Goal: Use online tool/utility: Utilize a website feature to perform a specific function

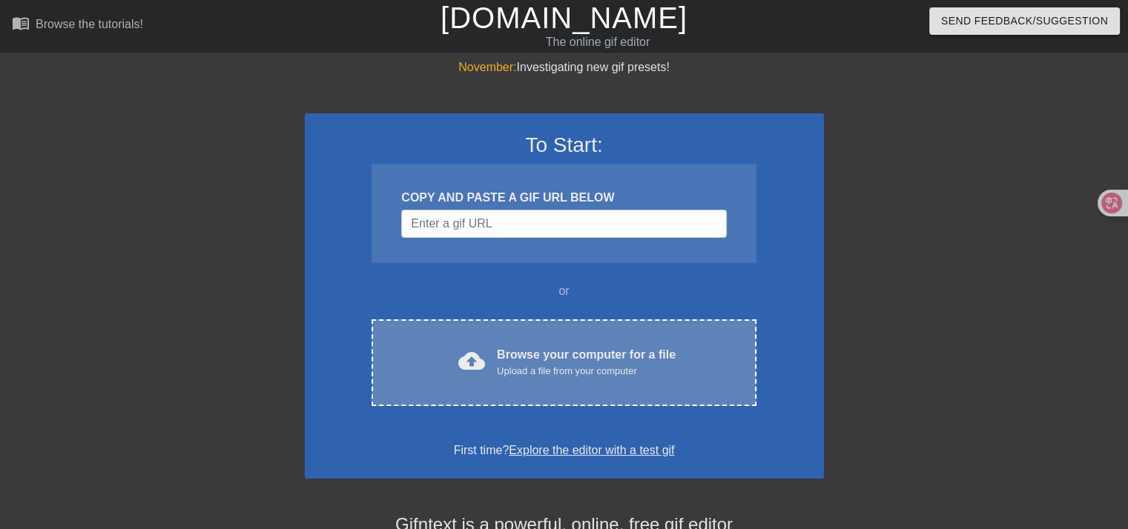
click at [510, 364] on div "Upload a file from your computer" at bounding box center [586, 371] width 179 height 15
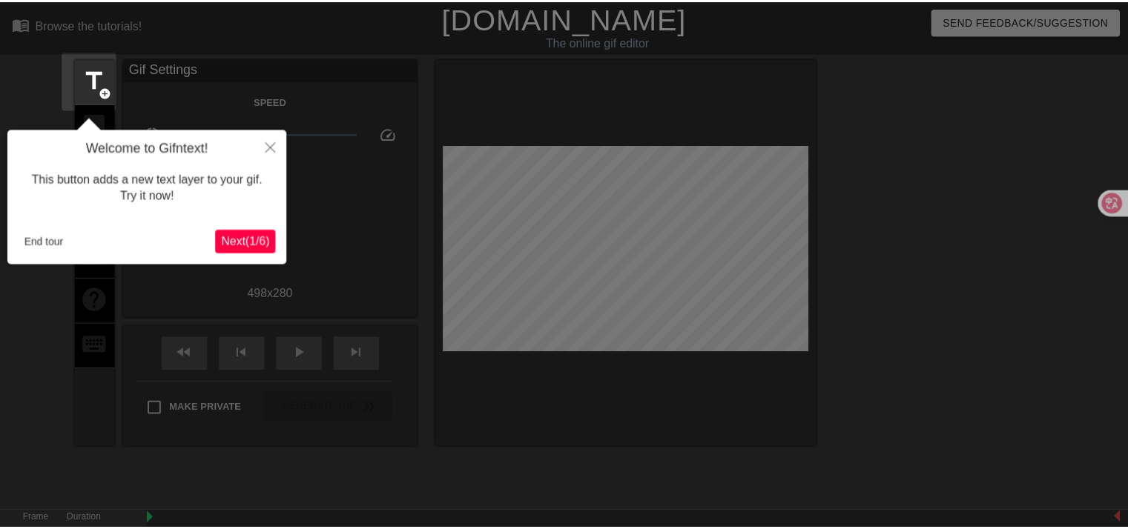
scroll to position [36, 0]
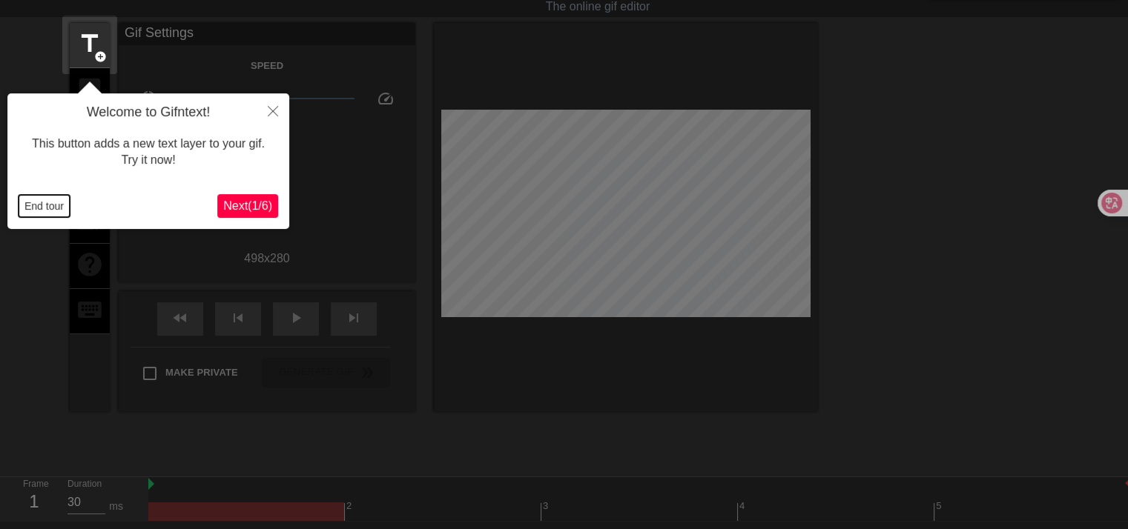
click at [33, 202] on button "End tour" at bounding box center [44, 206] width 51 height 22
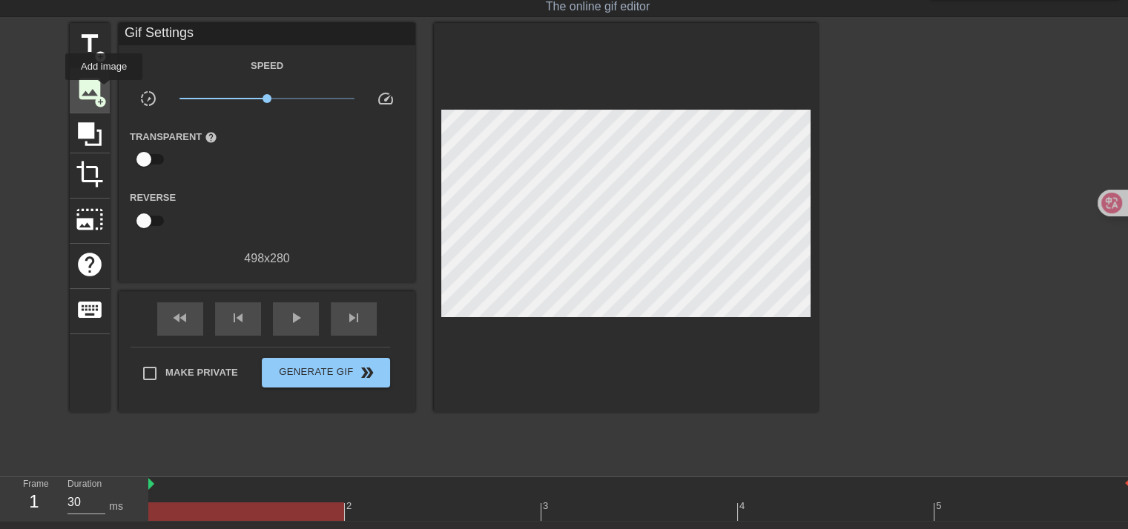
click at [104, 90] on div "image add_circle" at bounding box center [90, 90] width 40 height 45
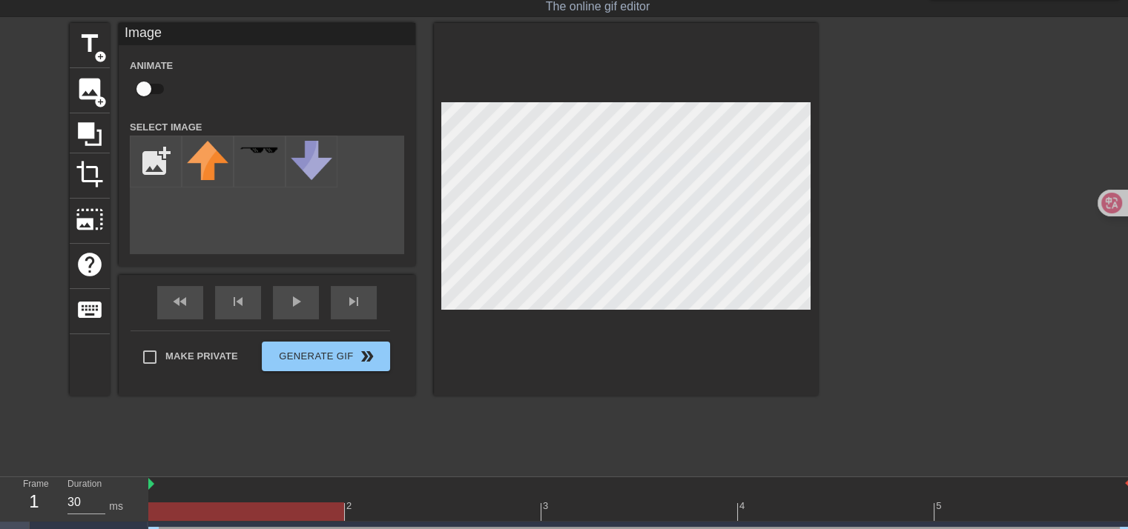
click at [157, 84] on input "checkbox" at bounding box center [144, 89] width 85 height 28
click at [154, 84] on input "checkbox" at bounding box center [158, 89] width 85 height 28
checkbox input "false"
click at [163, 157] on input "file" at bounding box center [156, 161] width 50 height 50
type input "C:\fakepath\1cd1f5dbc4f961a7303c7a8a6a2ba7cc-removebg-preview.png"
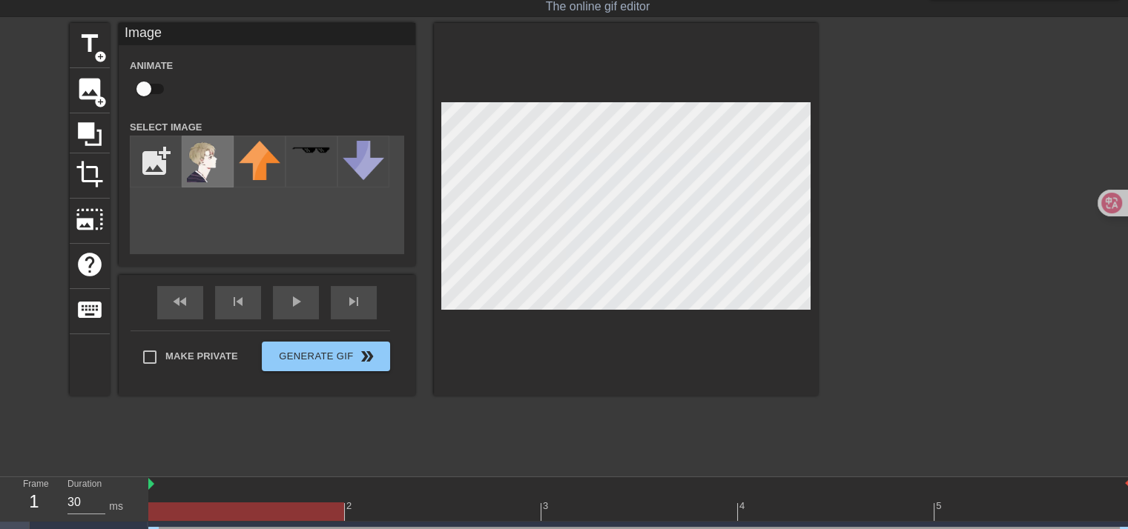
click at [210, 162] on img at bounding box center [208, 162] width 42 height 42
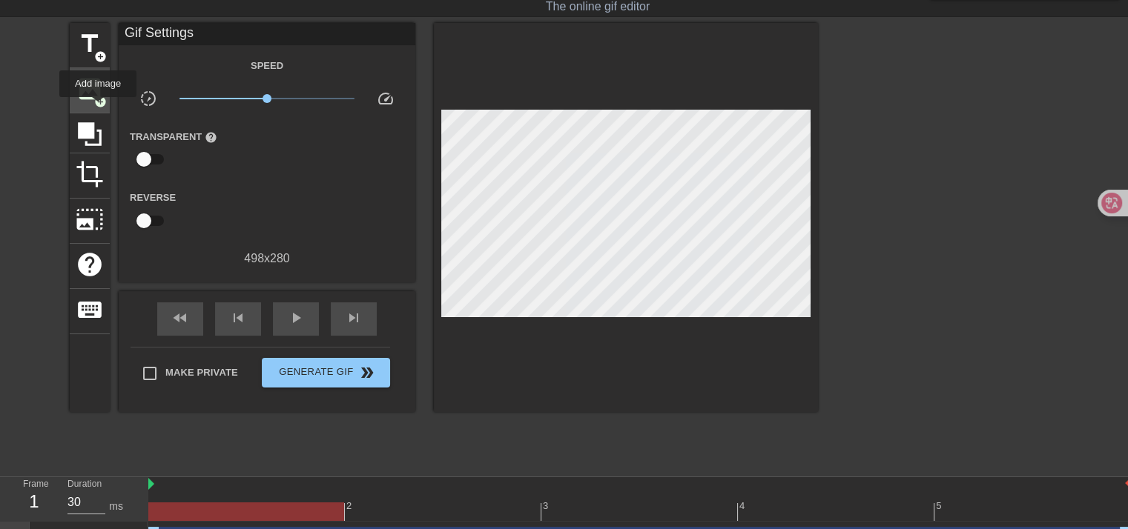
click at [90, 95] on span "image" at bounding box center [90, 89] width 28 height 28
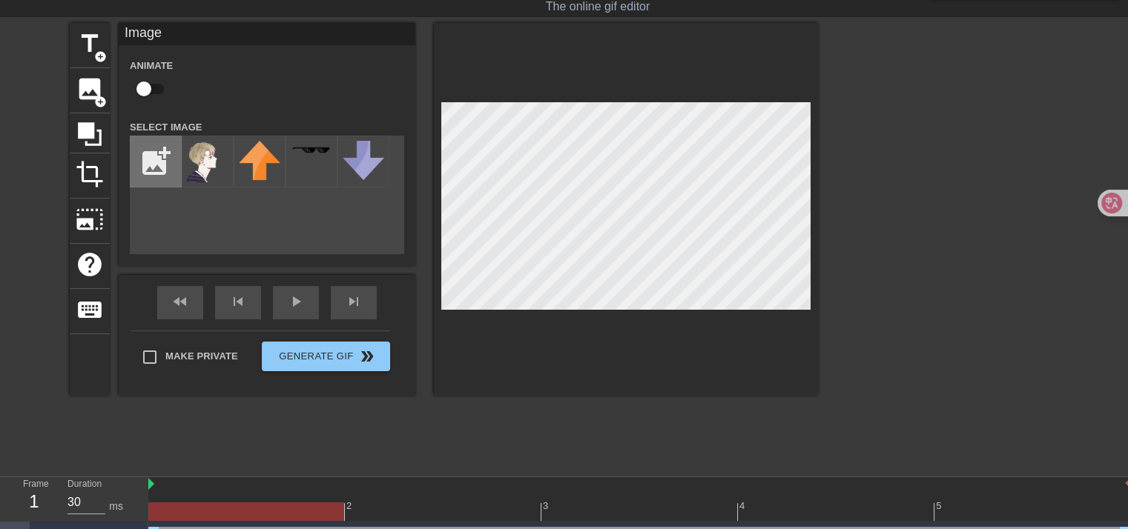
click at [151, 158] on input "file" at bounding box center [156, 161] width 50 height 50
type input "C:\fakepath\f6469fc45d7a7b8ddd666a101abc9c2d.webp"
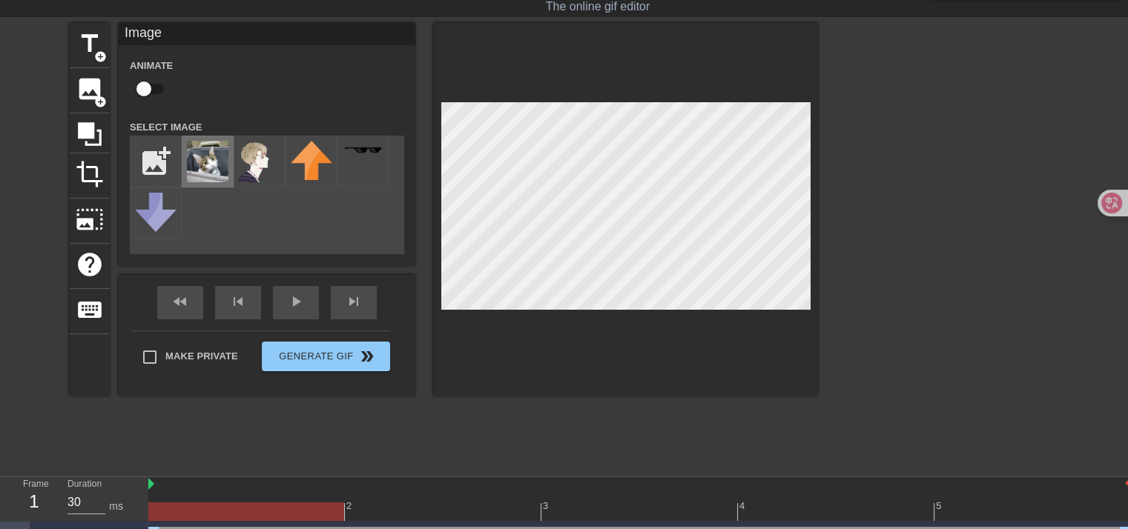
click at [212, 168] on img at bounding box center [208, 162] width 42 height 42
drag, startPoint x: 416, startPoint y: 160, endPoint x: 843, endPoint y: 165, distance: 427.2
click at [844, 165] on div at bounding box center [947, 245] width 222 height 445
click at [159, 168] on input "file" at bounding box center [156, 161] width 50 height 50
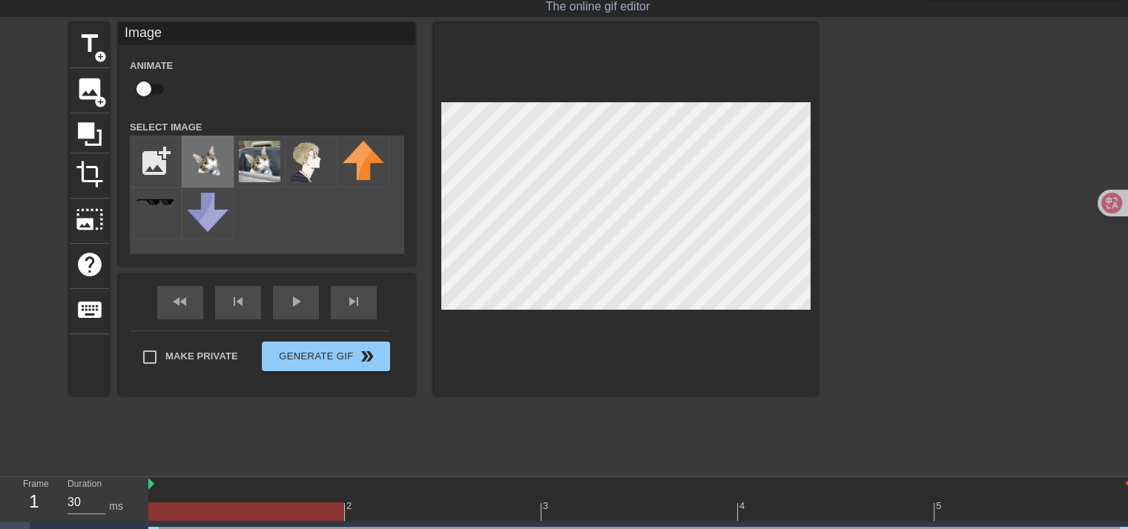
click at [217, 164] on img at bounding box center [208, 162] width 42 height 42
click at [160, 169] on input "file" at bounding box center [156, 161] width 50 height 50
type input "C:\fakepath\forbidden-sign-stop-ban-red-circle-symbol_53562-20199-removebg-prev…"
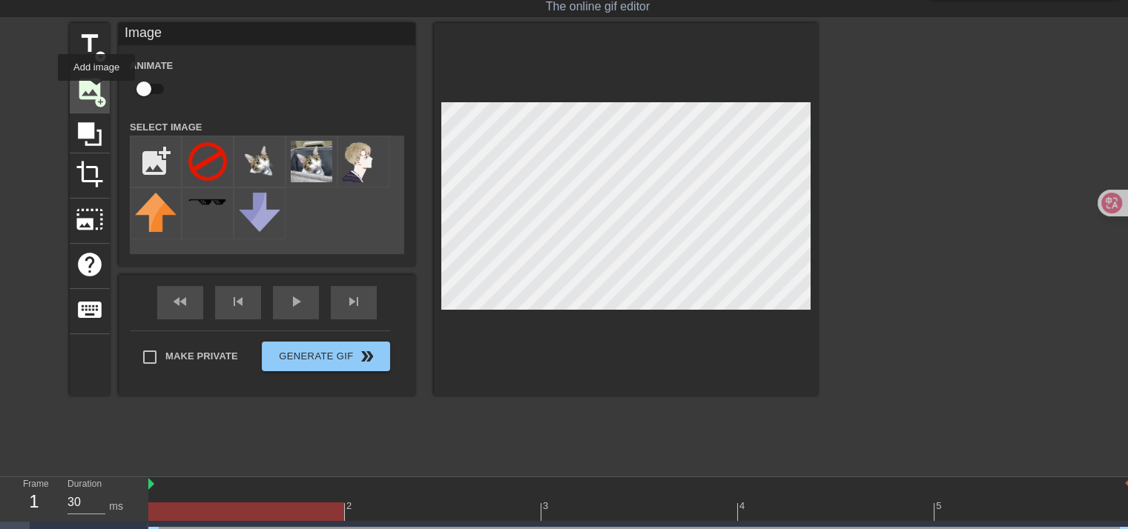
click at [96, 91] on span "image" at bounding box center [90, 89] width 28 height 28
click at [217, 154] on img at bounding box center [208, 162] width 42 height 42
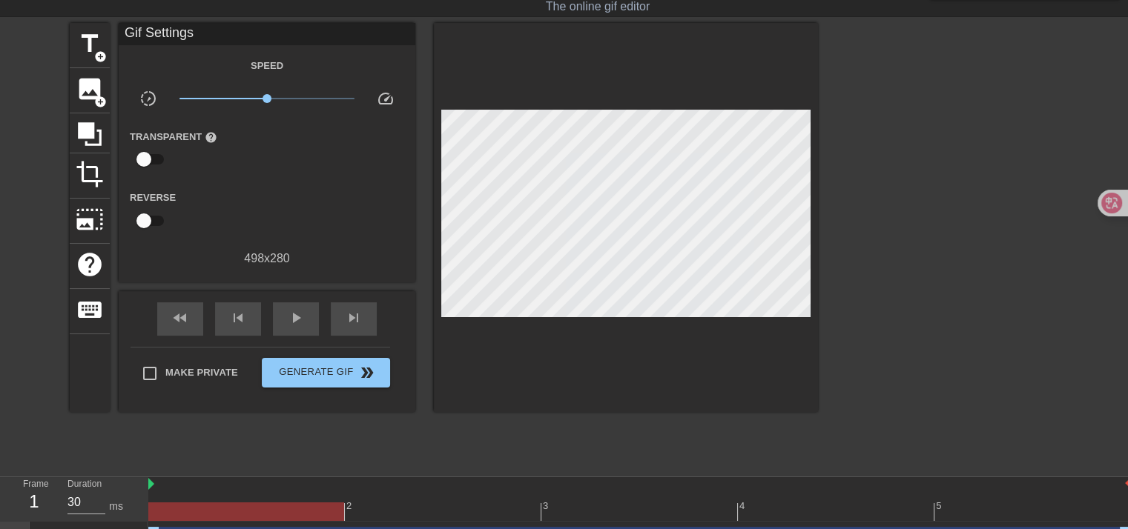
click at [851, 208] on div at bounding box center [947, 245] width 222 height 445
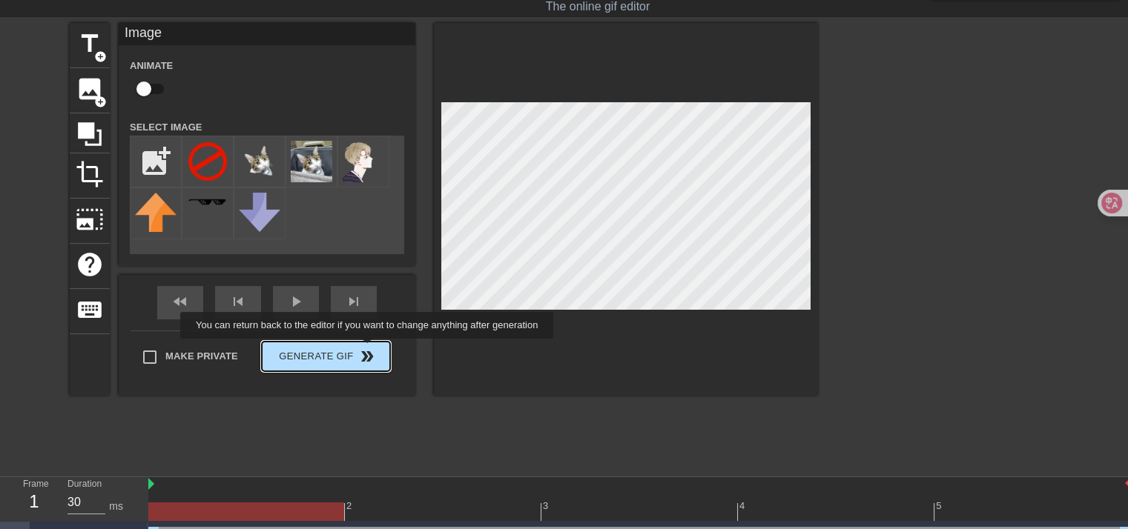
click at [369, 349] on div "Make Private Generate Gif double_arrow" at bounding box center [261, 360] width 260 height 59
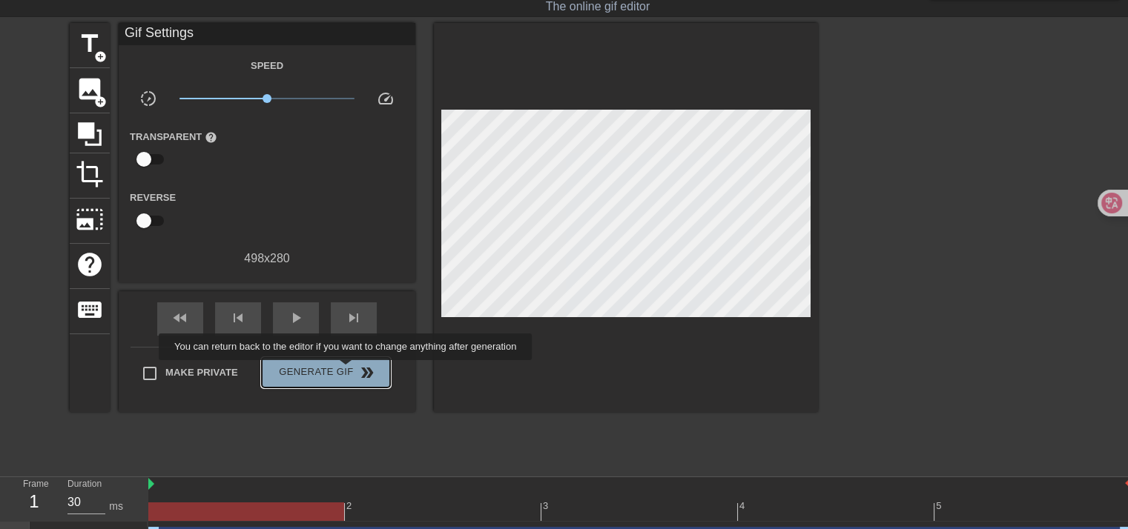
click at [347, 371] on span "Generate Gif double_arrow" at bounding box center [326, 373] width 116 height 18
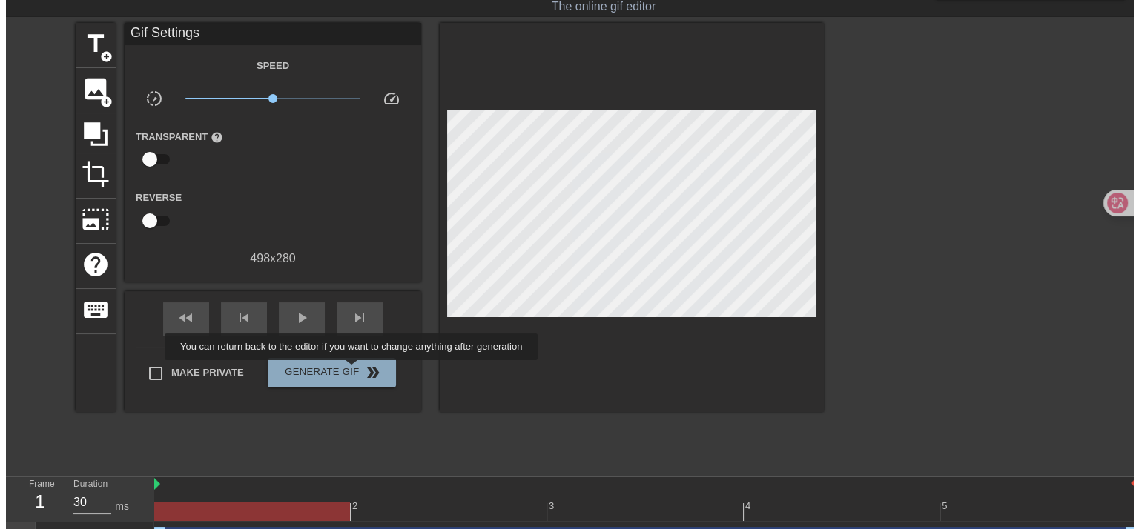
scroll to position [0, 0]
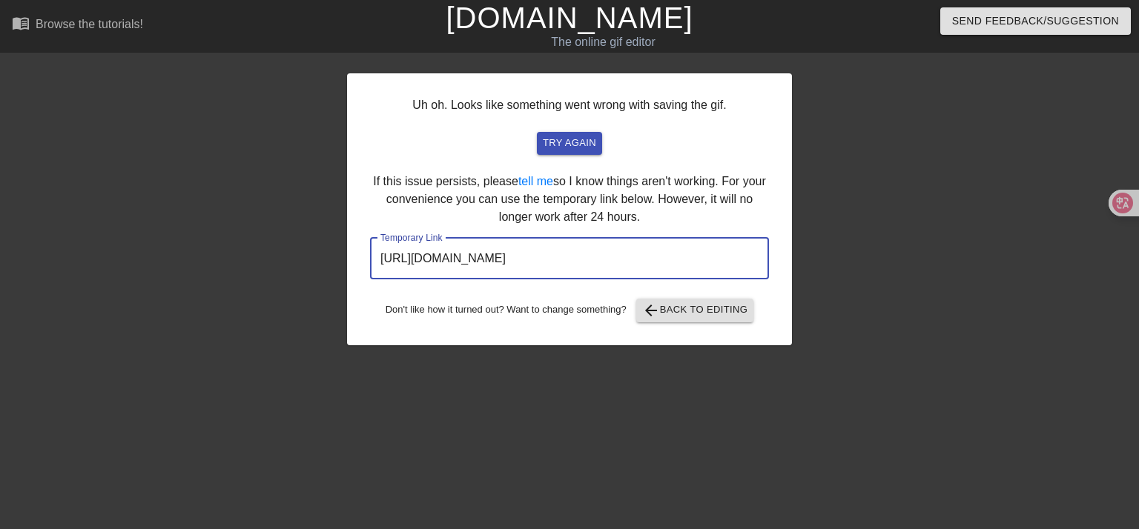
drag, startPoint x: 733, startPoint y: 240, endPoint x: 325, endPoint y: 260, distance: 408.4
click at [323, 259] on div "Uh oh. Looks like something went wrong with saving the gif. try again If this i…" at bounding box center [569, 281] width 1139 height 445
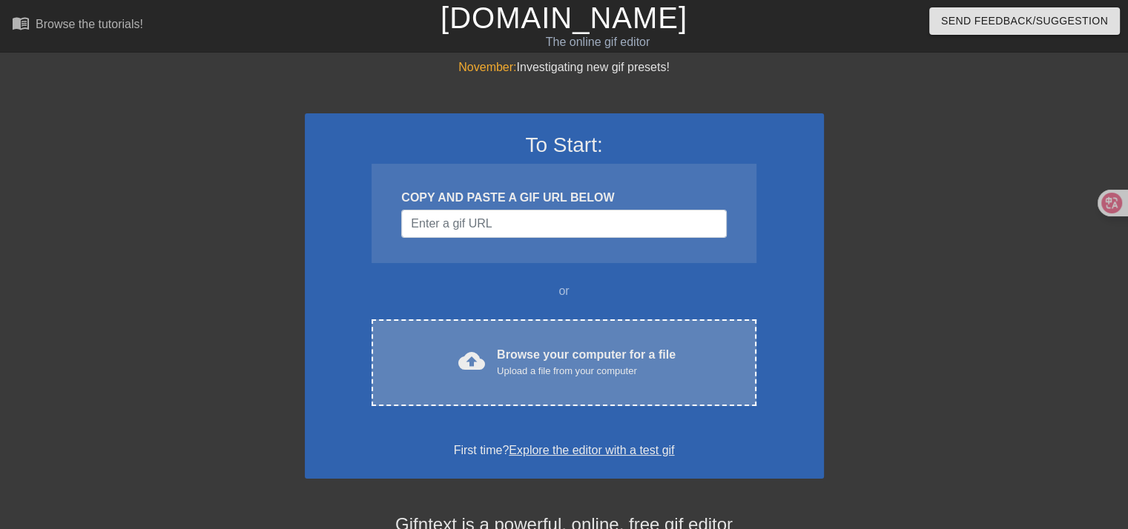
click at [539, 351] on div "Browse your computer for a file Upload a file from your computer" at bounding box center [586, 362] width 179 height 33
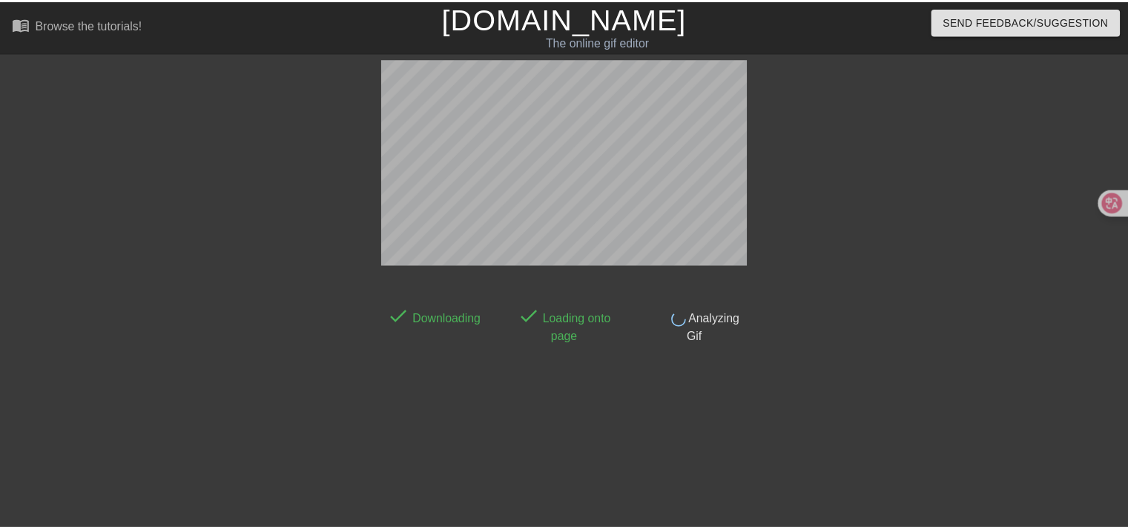
scroll to position [36, 0]
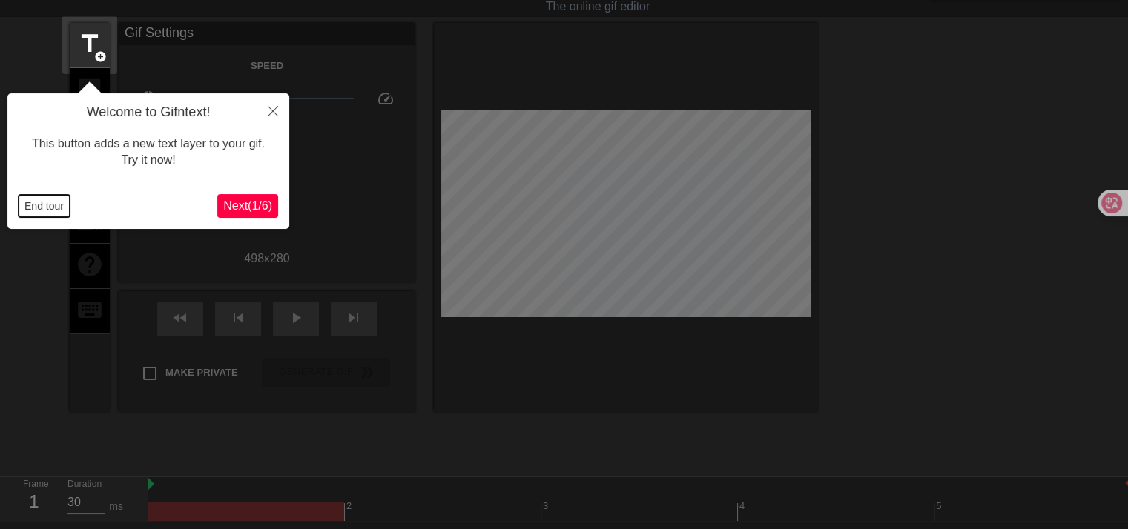
click at [52, 205] on button "End tour" at bounding box center [44, 206] width 51 height 22
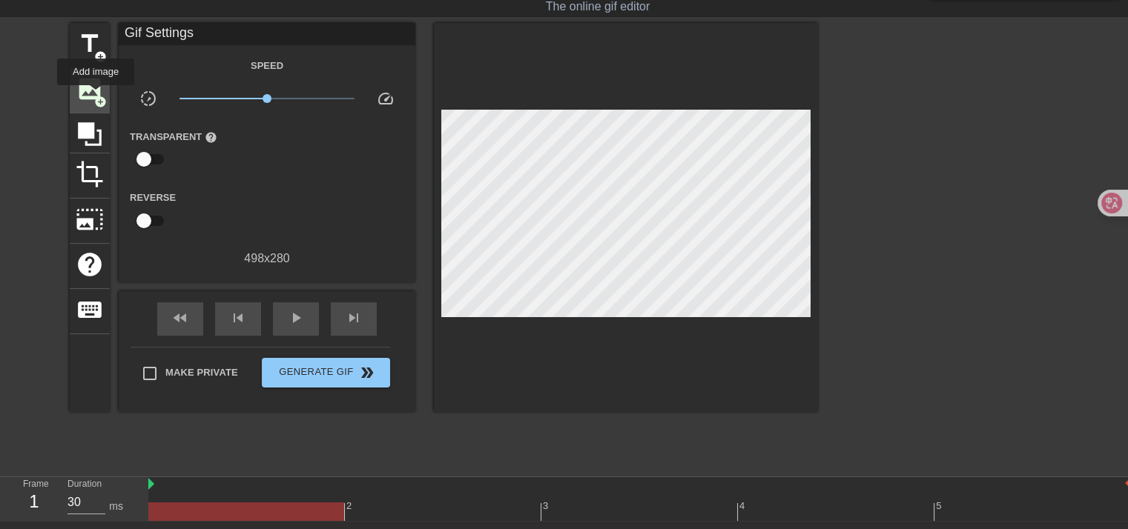
click at [96, 96] on span "add_circle" at bounding box center [100, 102] width 13 height 13
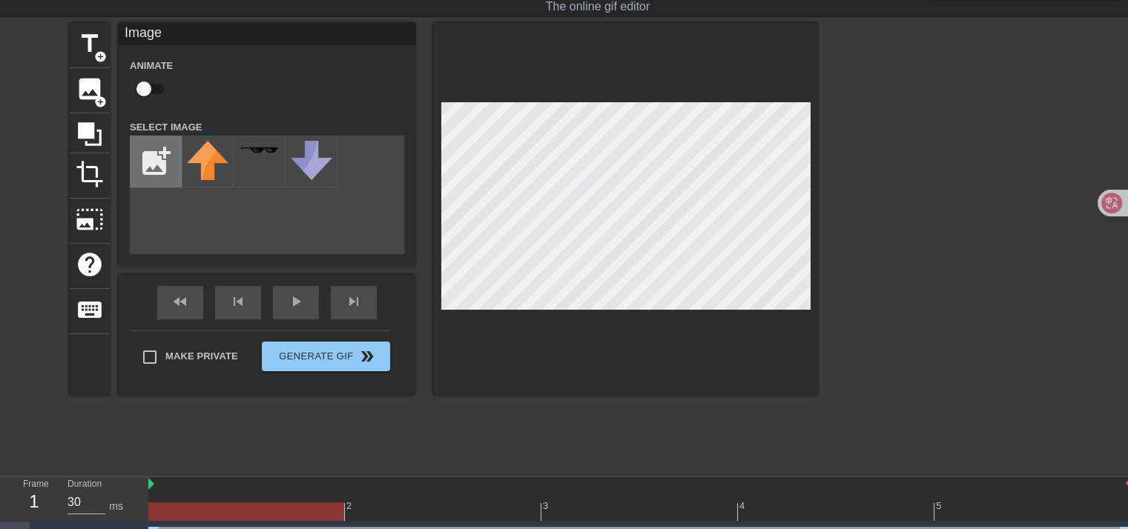
click at [151, 152] on input "file" at bounding box center [156, 161] width 50 height 50
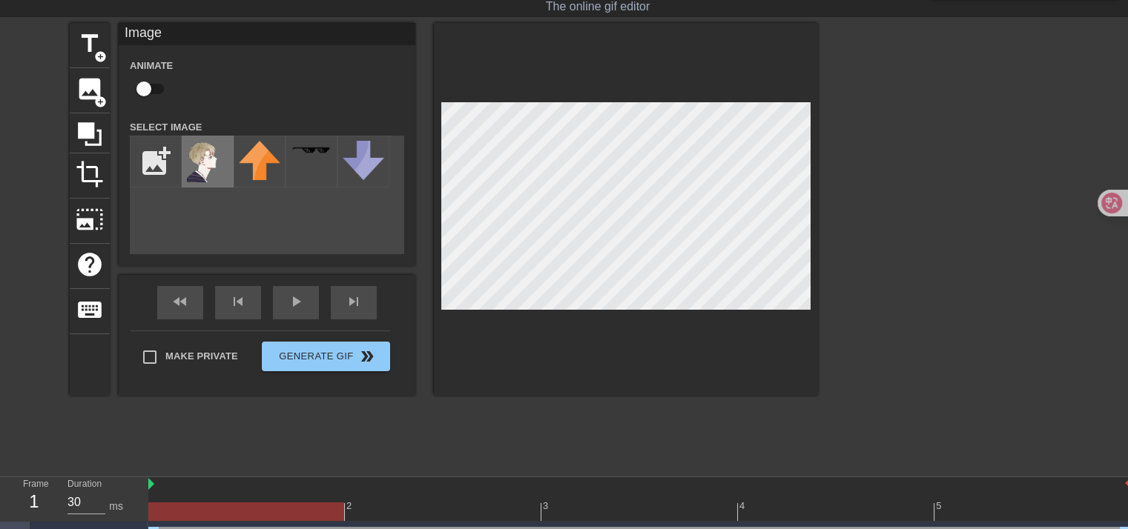
click at [220, 166] on img at bounding box center [208, 162] width 42 height 42
click at [85, 92] on span "image" at bounding box center [90, 89] width 28 height 28
click at [151, 157] on input "file" at bounding box center [156, 161] width 50 height 50
click at [205, 164] on img at bounding box center [208, 162] width 42 height 42
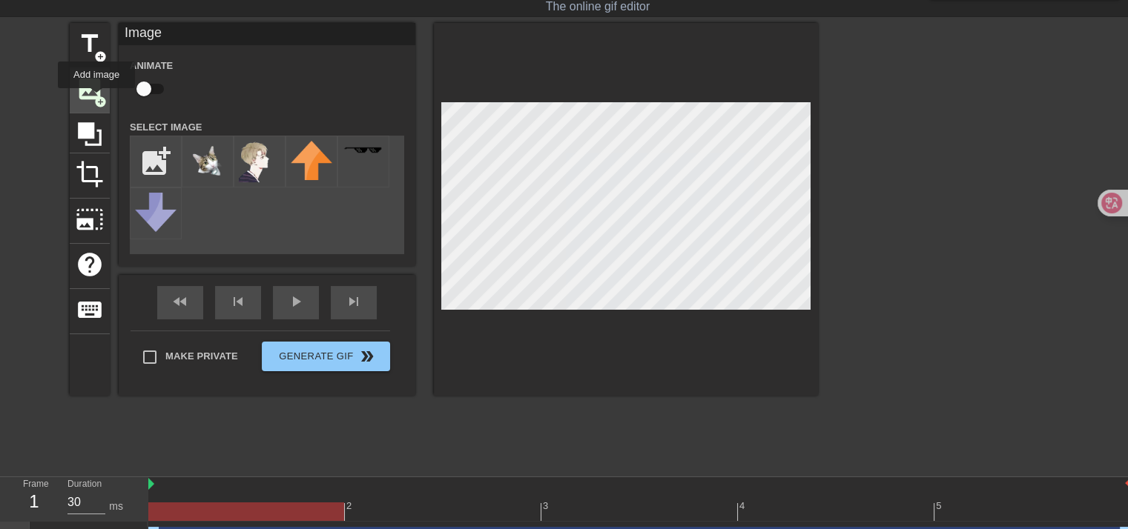
click at [96, 99] on span "add_circle" at bounding box center [100, 102] width 13 height 13
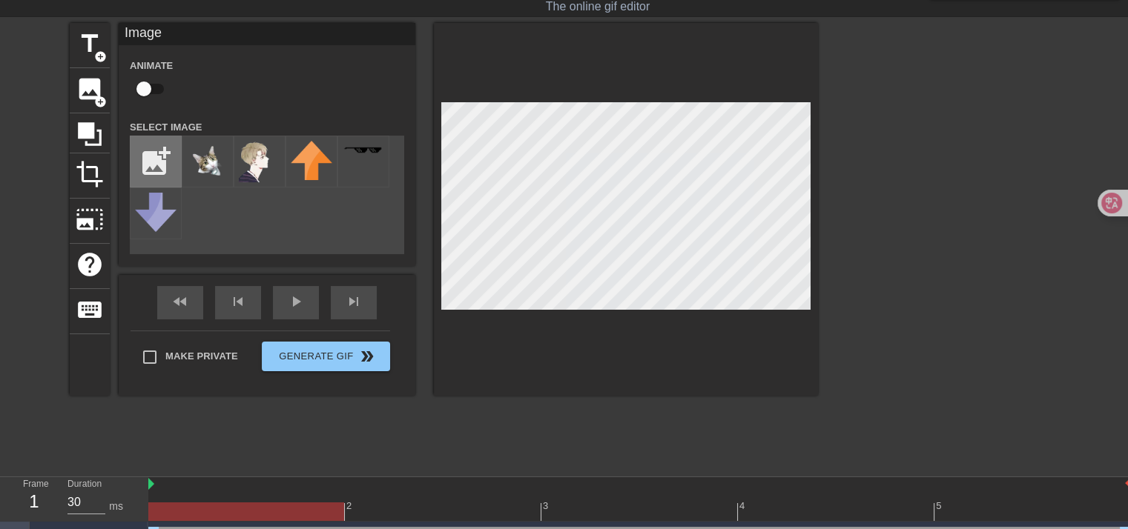
click at [151, 156] on input "file" at bounding box center [156, 161] width 50 height 50
type input "C:\fakepath\forbidden-sign-stop-ban-red-circle-symbol_53562-20199-removebg-prev…"
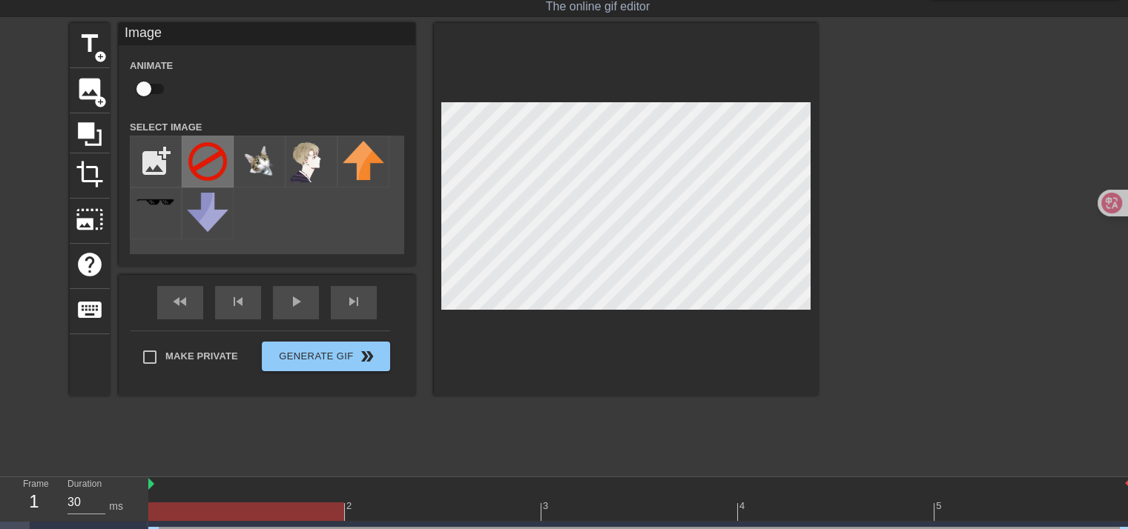
click at [210, 160] on img at bounding box center [208, 162] width 42 height 42
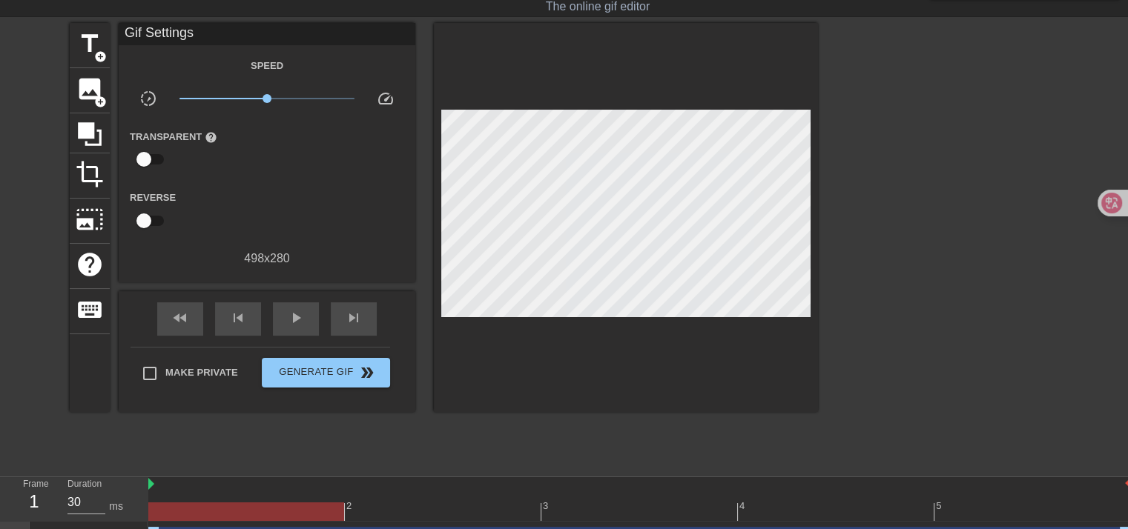
click at [868, 240] on div at bounding box center [947, 245] width 222 height 445
drag, startPoint x: 914, startPoint y: 238, endPoint x: 914, endPoint y: 272, distance: 34.1
click at [914, 272] on div at bounding box center [947, 245] width 222 height 445
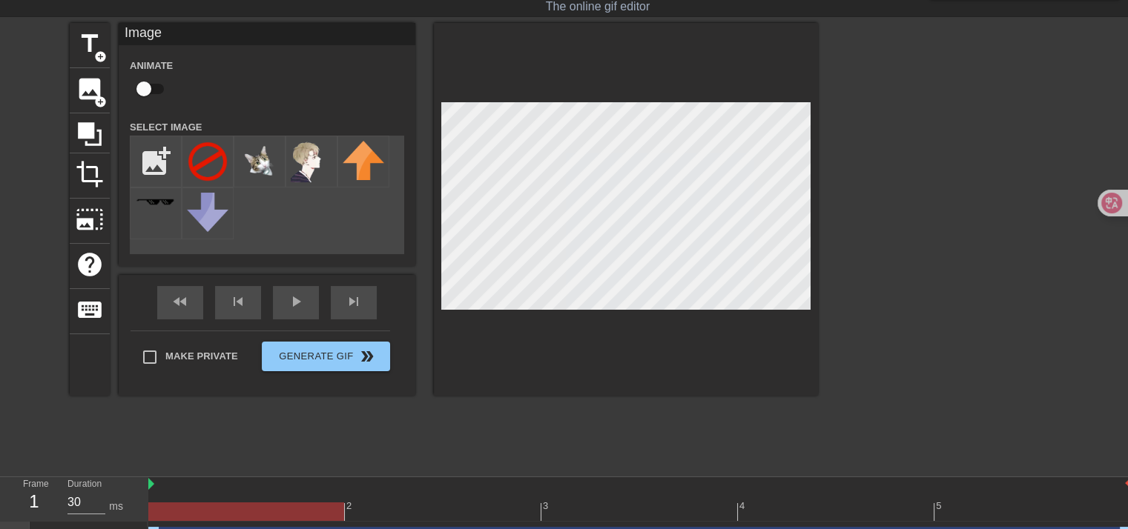
click at [967, 240] on div at bounding box center [947, 245] width 222 height 445
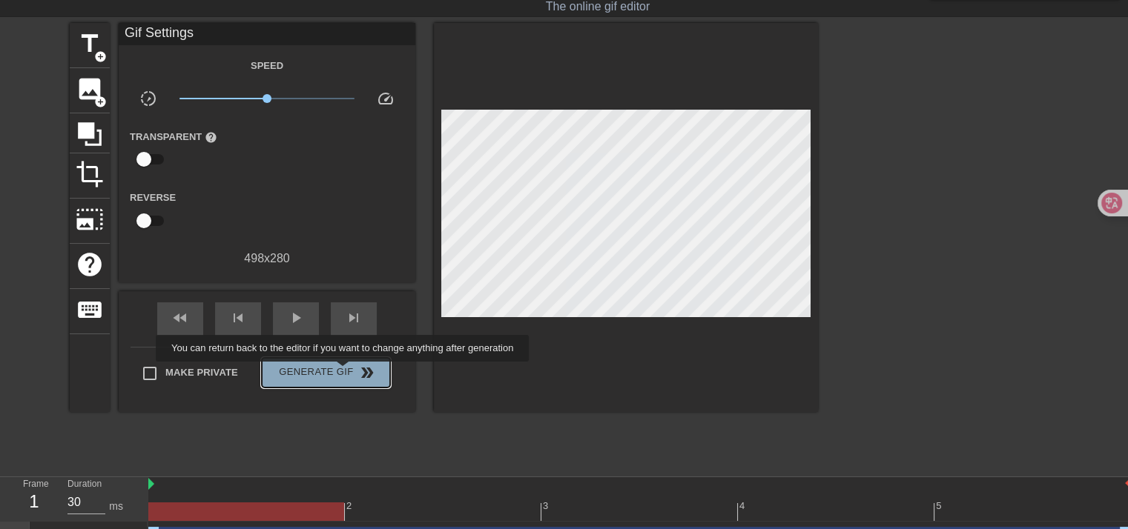
click at [344, 372] on span "Generate Gif double_arrow" at bounding box center [326, 373] width 116 height 18
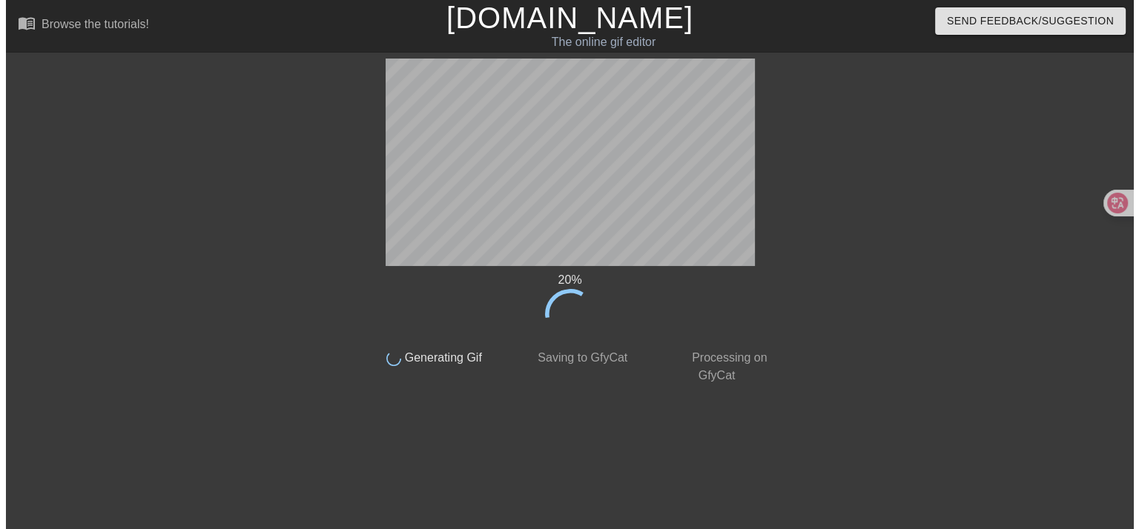
scroll to position [0, 0]
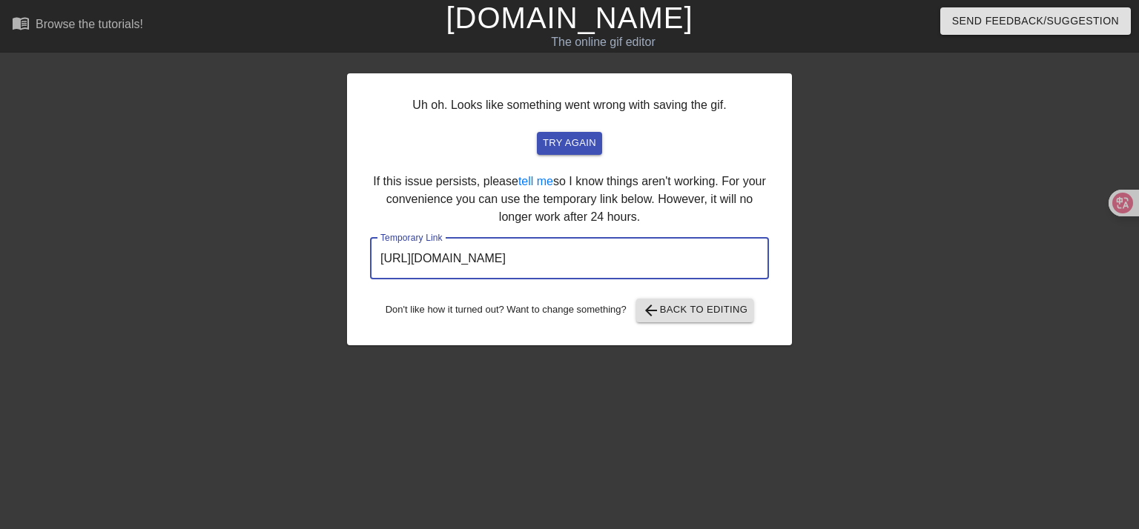
drag, startPoint x: 716, startPoint y: 257, endPoint x: 311, endPoint y: 258, distance: 404.2
click at [309, 259] on div "Uh oh. Looks like something went wrong with saving the gif. try again If this i…" at bounding box center [569, 281] width 1139 height 445
click at [568, 145] on span "try again" at bounding box center [569, 143] width 53 height 17
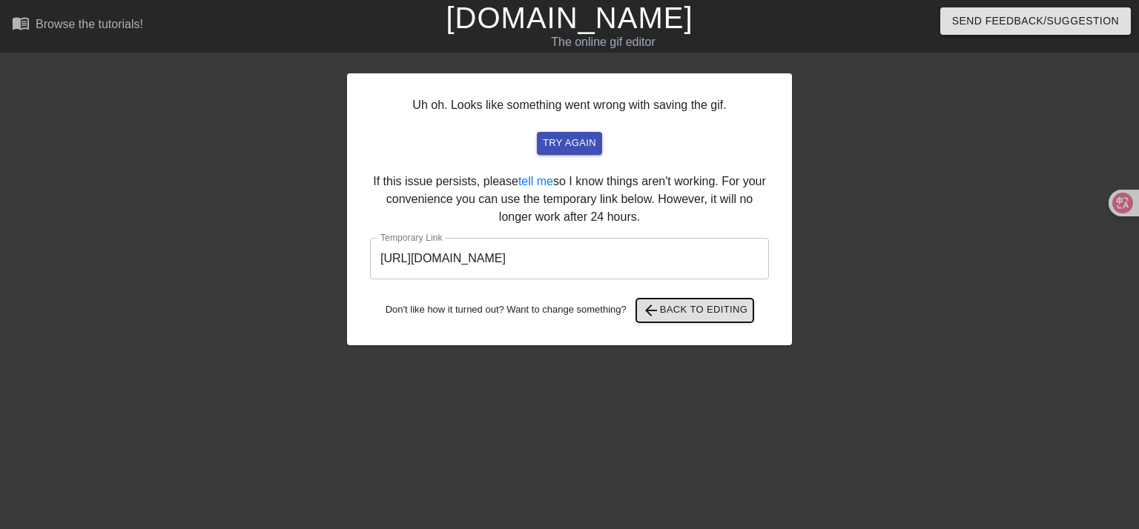
click at [702, 307] on span "arrow_back Back to Editing" at bounding box center [695, 311] width 106 height 18
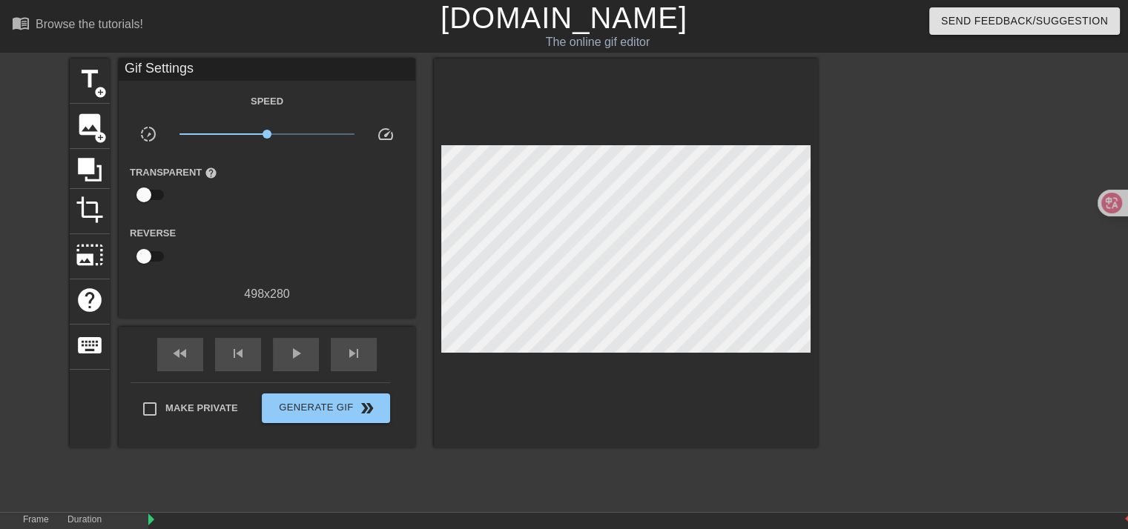
drag, startPoint x: 946, startPoint y: 235, endPoint x: 935, endPoint y: 241, distance: 12.6
click at [946, 235] on div at bounding box center [947, 281] width 222 height 445
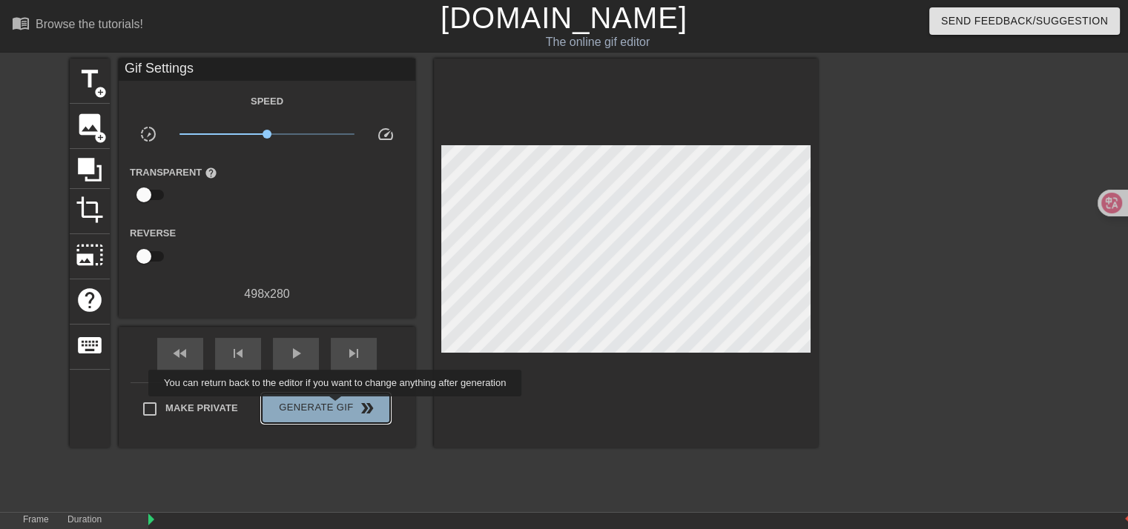
click at [337, 407] on span "Generate Gif double_arrow" at bounding box center [326, 409] width 116 height 18
